Goal: Transaction & Acquisition: Book appointment/travel/reservation

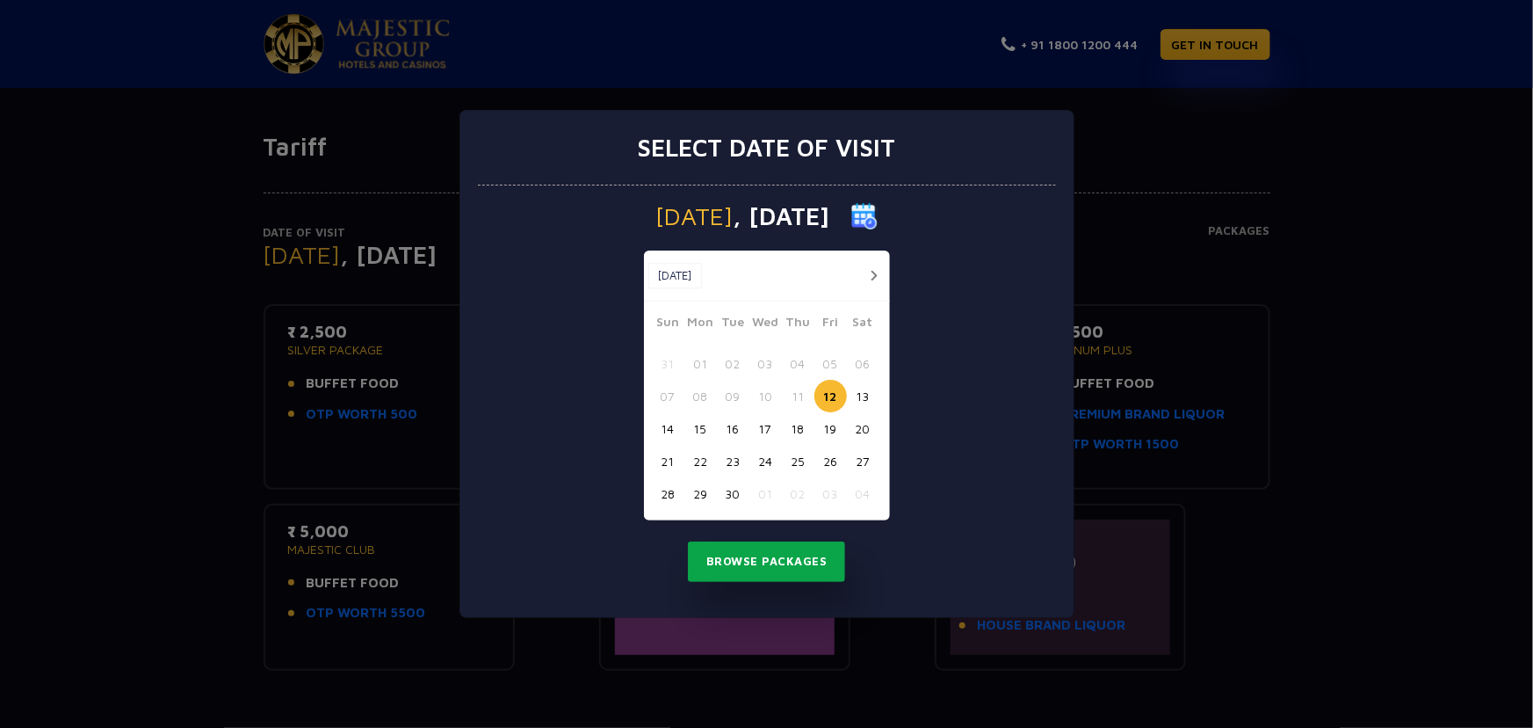
click at [773, 564] on button "Browse Packages" at bounding box center [767, 561] width 158 height 40
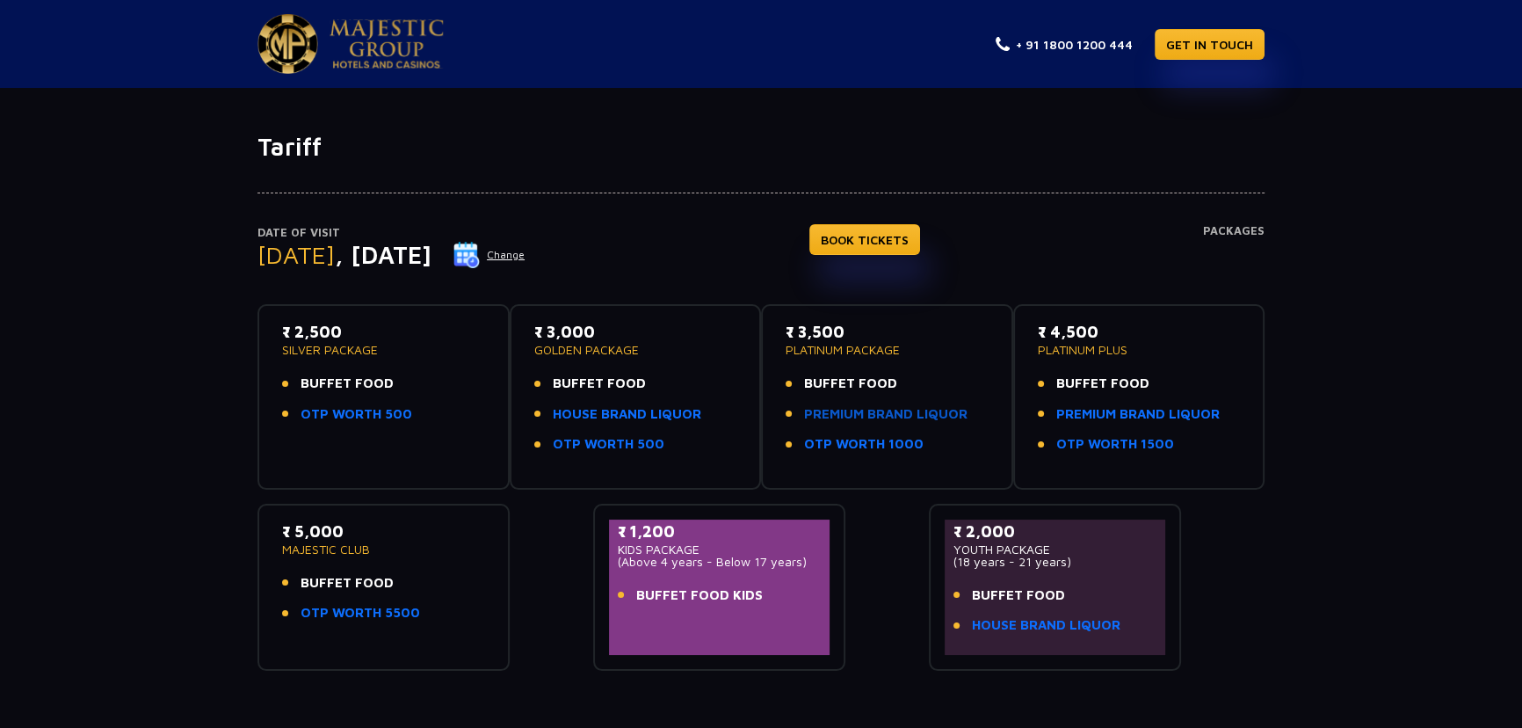
click at [872, 414] on link "PREMIUM BRAND LIQUOR" at bounding box center [885, 414] width 163 height 20
click at [1395, 549] on div "Date of Visit [DATE] Change BOOK TICKETS Packages ₹ 2,500 SILVER PACKAGE BUFFET…" at bounding box center [761, 416] width 1522 height 509
click at [887, 405] on link "PREMIUM BRAND LIQUOR" at bounding box center [885, 414] width 163 height 20
click at [1100, 387] on span "BUFFET FOOD" at bounding box center [1102, 383] width 93 height 20
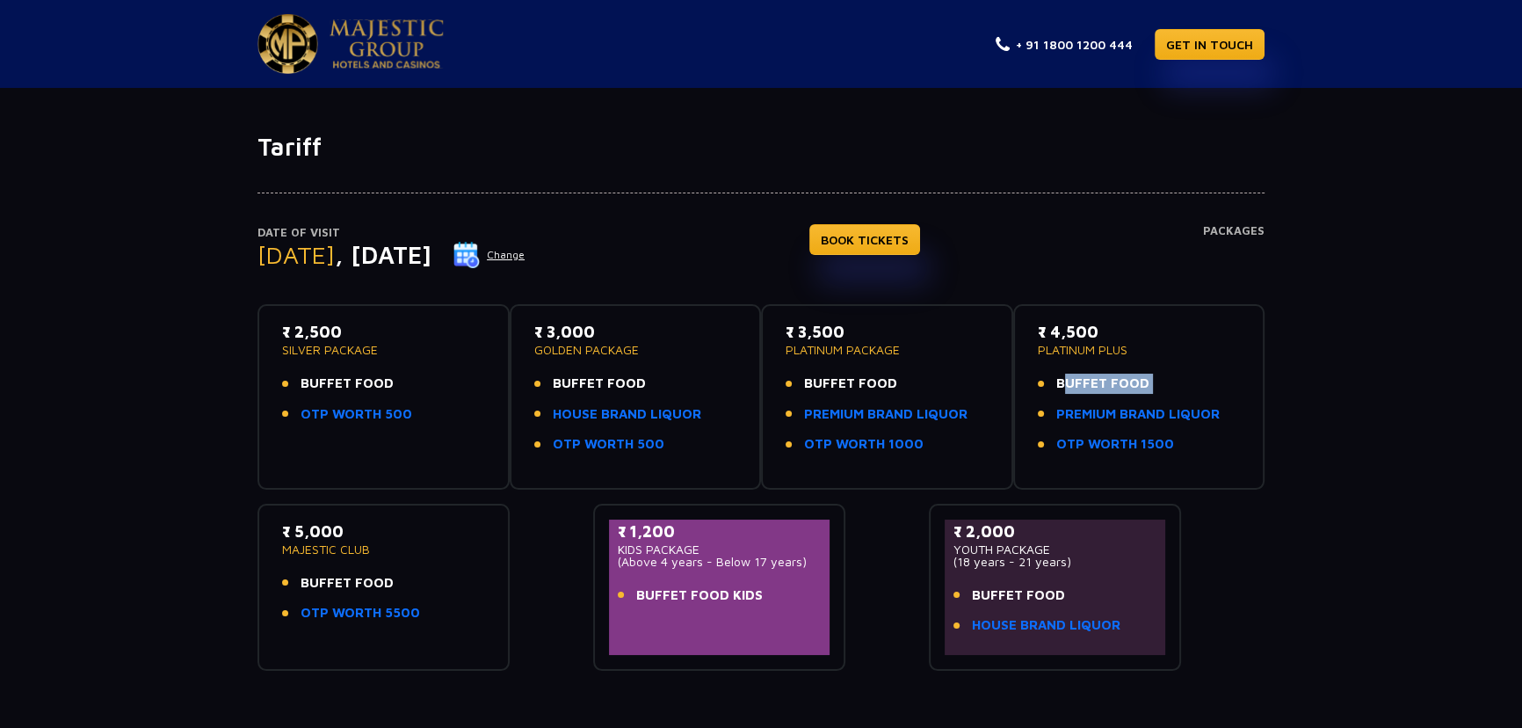
click at [1100, 387] on span "BUFFET FOOD" at bounding box center [1102, 383] width 93 height 20
click at [1309, 391] on div "Date of Visit [DATE] Change BOOK TICKETS Packages ₹ 2,500 SILVER PACKAGE BUFFET…" at bounding box center [761, 416] width 1522 height 509
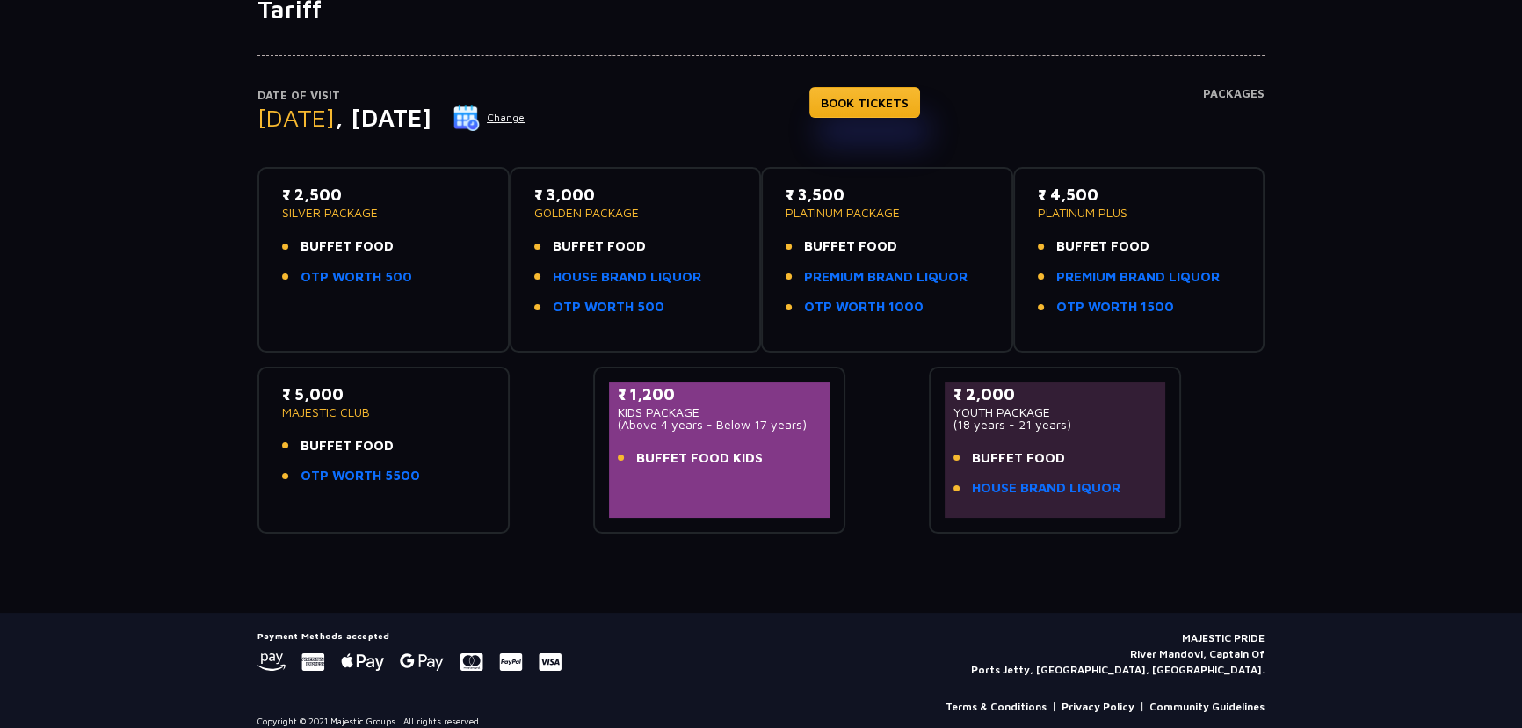
scroll to position [153, 0]
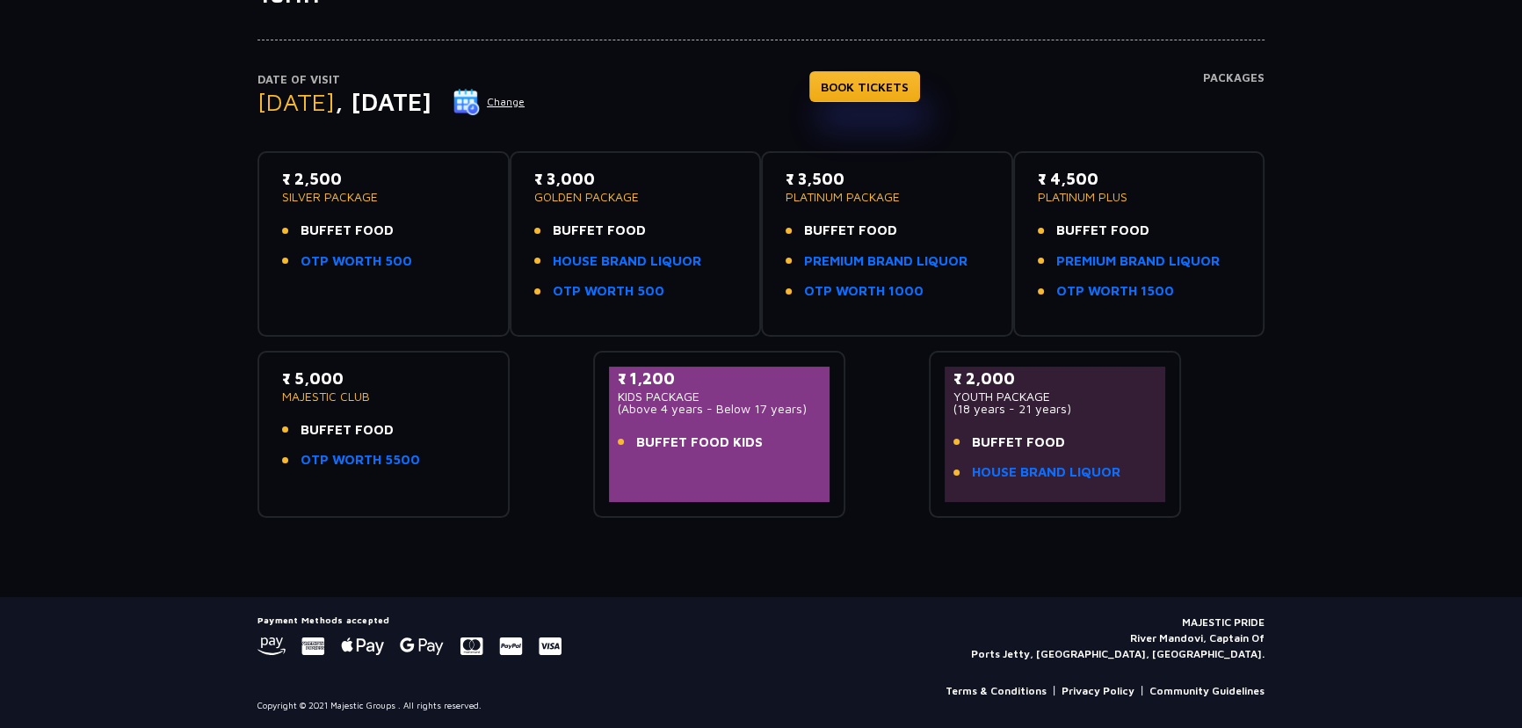
click at [328, 395] on p "MAJESTIC CLUB" at bounding box center [383, 396] width 203 height 12
click at [369, 395] on p "MAJESTIC CLUB" at bounding box center [383, 396] width 203 height 12
click at [355, 435] on span "BUFFET FOOD" at bounding box center [347, 430] width 93 height 20
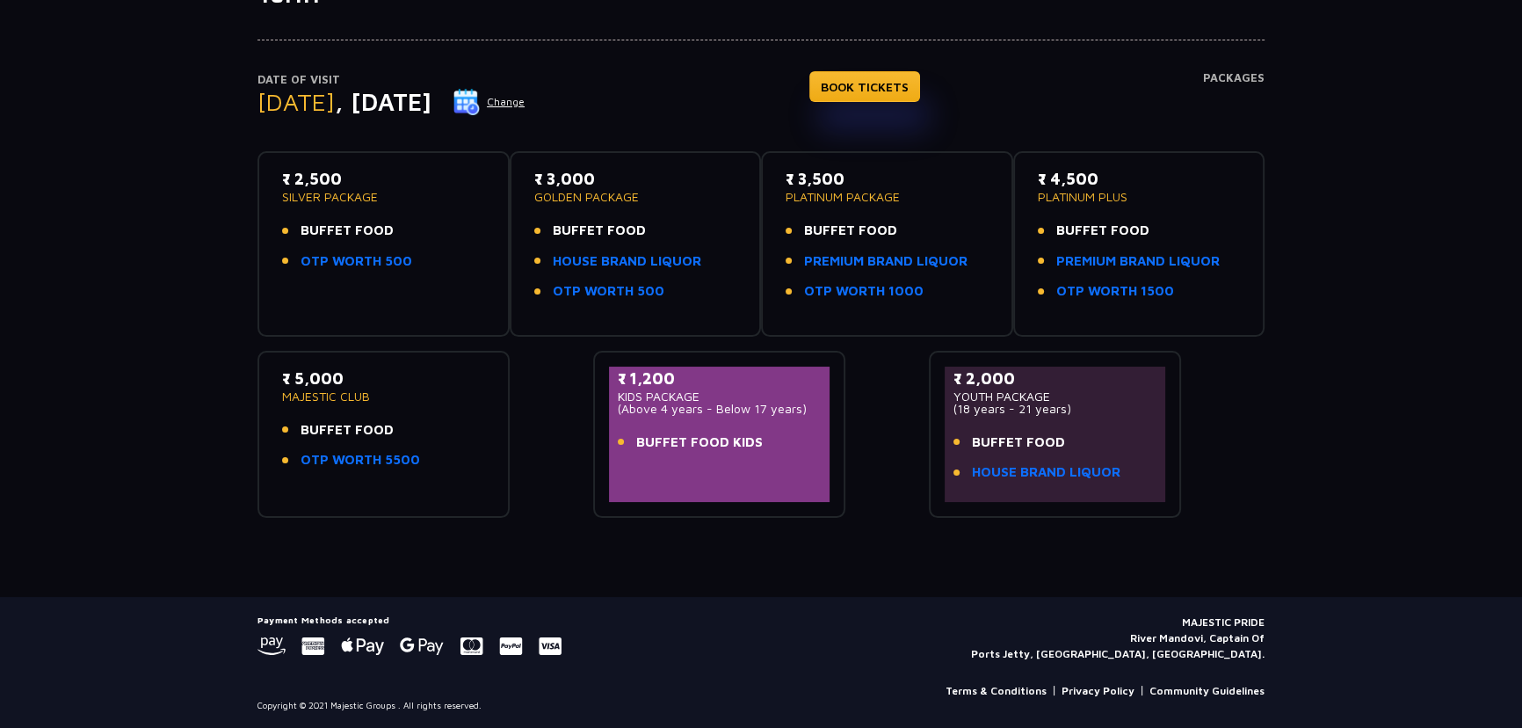
click at [360, 417] on div "₹ 5,000 MAJESTIC CLUB BUFFET FOOD OTP WORTH 5500" at bounding box center [383, 423] width 203 height 114
drag, startPoint x: 909, startPoint y: 181, endPoint x: 1074, endPoint y: 207, distance: 166.3
click at [793, 193] on div "₹ 2,500 SILVER PACKAGE BUFFET FOOD OTP WORTH 500 ₹ 3,000 GOLDEN PACKAGE BUFFET …" at bounding box center [760, 327] width 1007 height 380
click at [1311, 207] on div "Date of Visit [DATE] Change BOOK TICKETS Packages ₹ 2,500 SILVER PACKAGE BUFFET…" at bounding box center [761, 263] width 1522 height 509
click at [1286, 245] on div "Date of Visit [DATE] Change BOOK TICKETS Packages ₹ 2,500 SILVER PACKAGE BUFFET…" at bounding box center [761, 263] width 1522 height 509
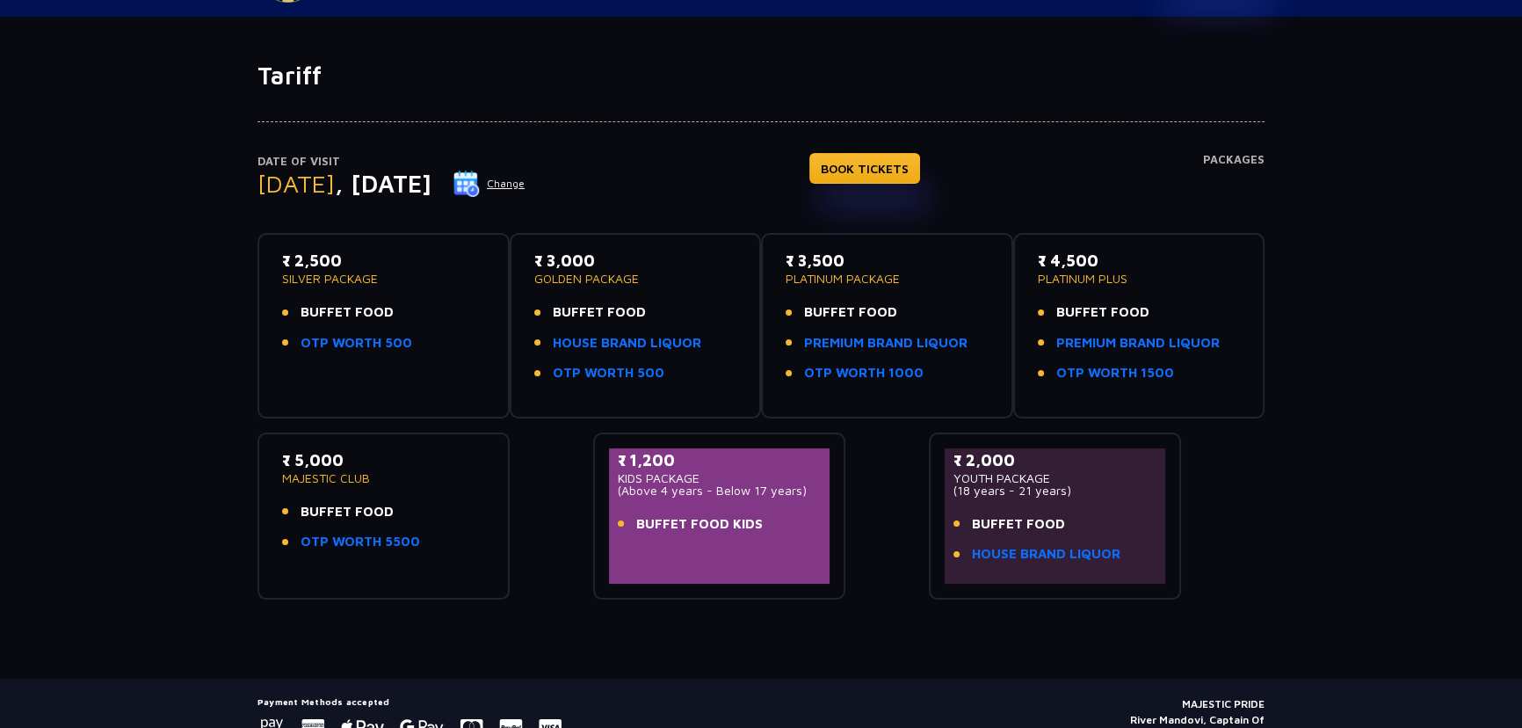
scroll to position [0, 0]
